Goal: Task Accomplishment & Management: Use online tool/utility

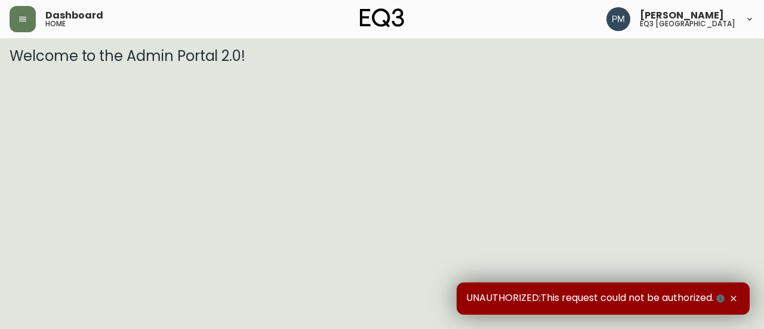
click at [36, 21] on div "Dashboard home" at bounding box center [134, 19] width 248 height 26
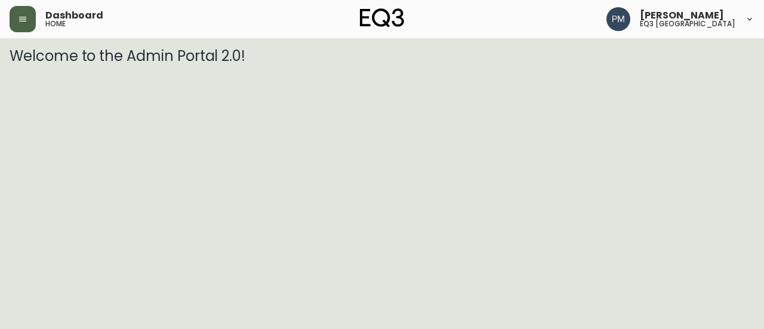
click at [25, 25] on button "button" at bounding box center [23, 19] width 26 height 26
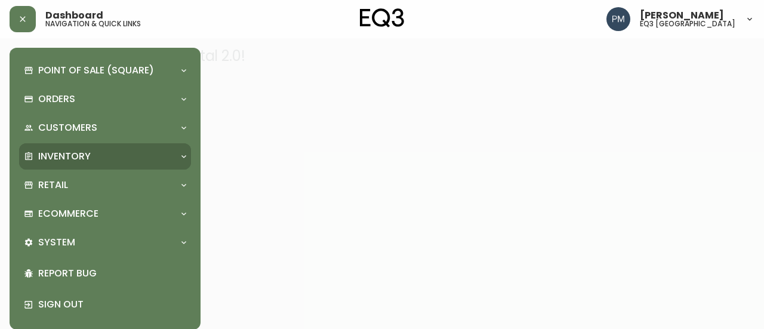
click at [106, 146] on div "Inventory" at bounding box center [105, 156] width 172 height 26
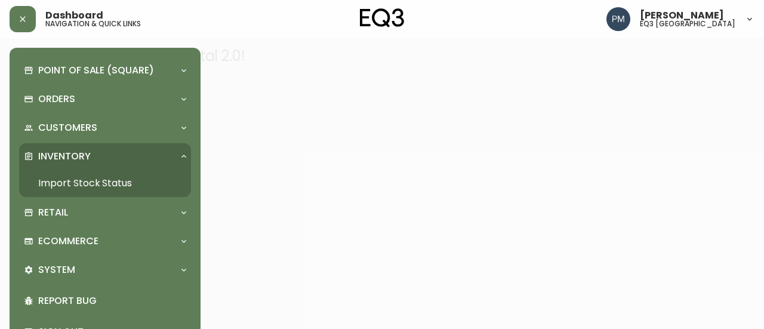
click at [102, 185] on link "Import Stock Status" at bounding box center [105, 183] width 172 height 27
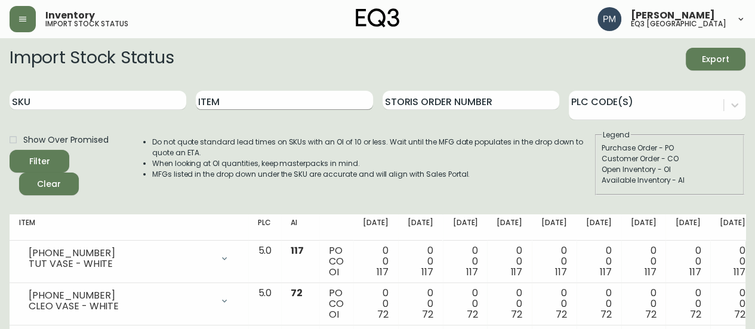
click at [225, 106] on input "Item" at bounding box center [284, 100] width 177 height 19
type input "Marcel Mirror"
click at [10, 150] on button "Filter" at bounding box center [40, 161] width 60 height 23
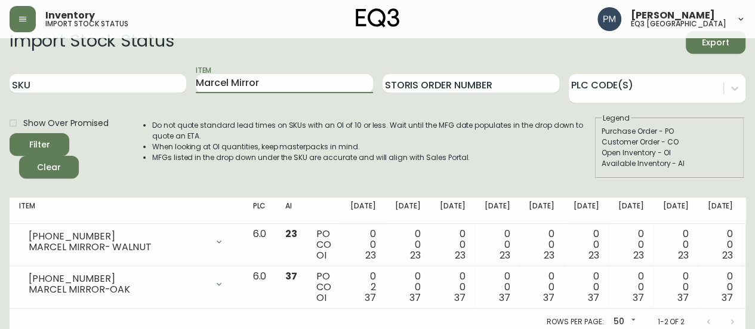
scroll to position [31, 0]
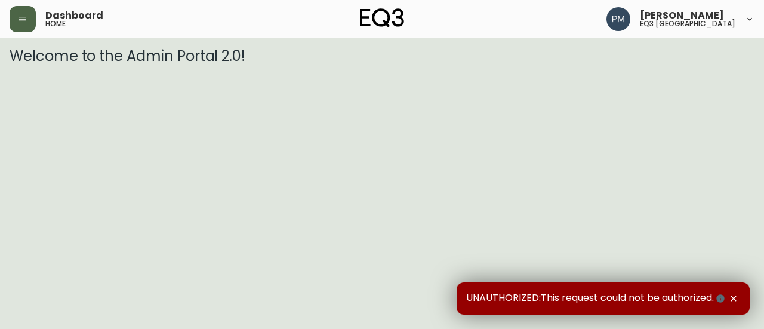
click at [27, 22] on button "button" at bounding box center [23, 19] width 26 height 26
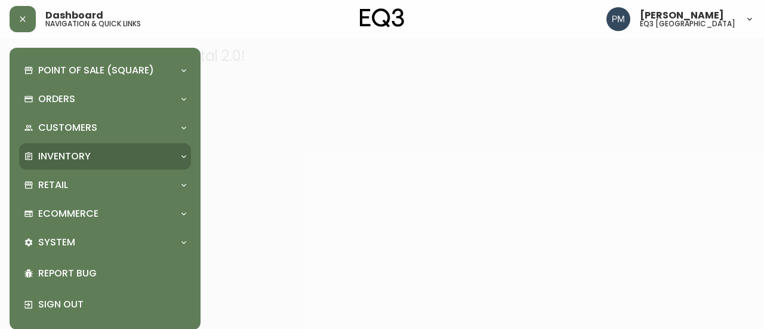
click at [48, 151] on p "Inventory" at bounding box center [64, 156] width 53 height 13
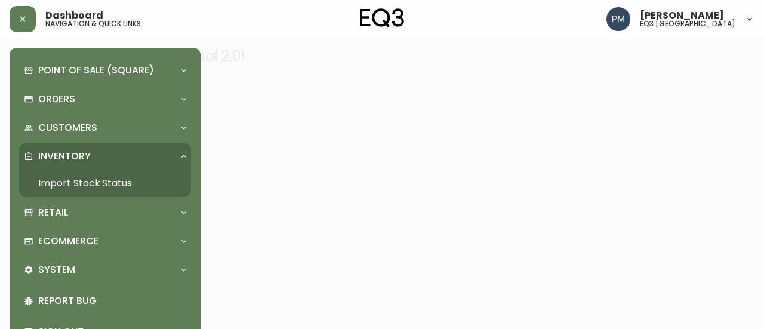
click at [63, 184] on link "Import Stock Status" at bounding box center [105, 183] width 172 height 27
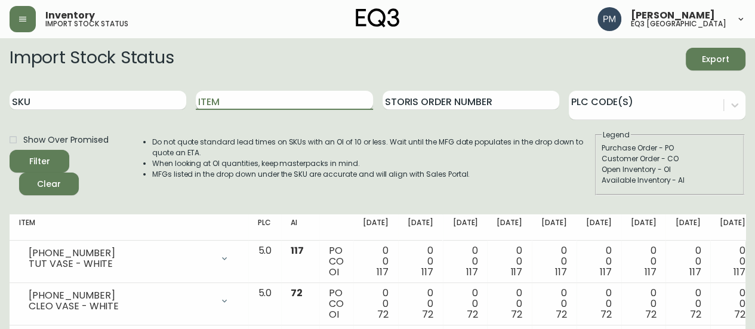
click at [210, 103] on input "Item" at bounding box center [284, 100] width 177 height 19
click at [10, 150] on button "Filter" at bounding box center [40, 161] width 60 height 23
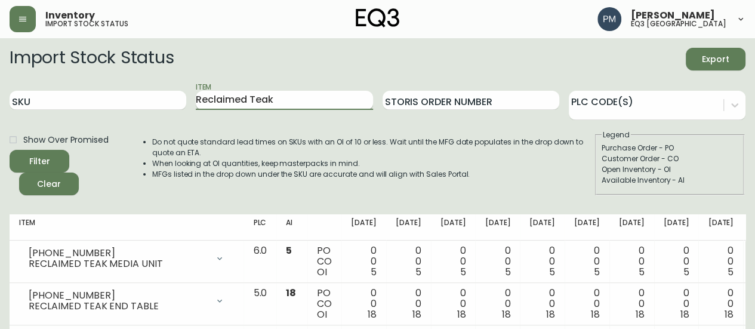
click at [228, 102] on input "Reclaimed Teak" at bounding box center [284, 100] width 177 height 19
type input "verre"
click at [10, 150] on button "Filter" at bounding box center [40, 161] width 60 height 23
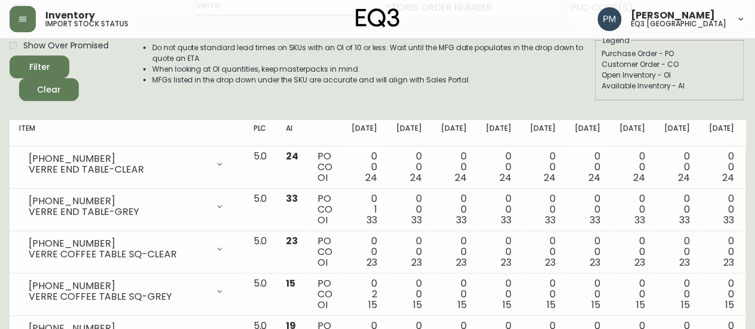
scroll to position [75, 0]
